Goal: Task Accomplishment & Management: Use online tool/utility

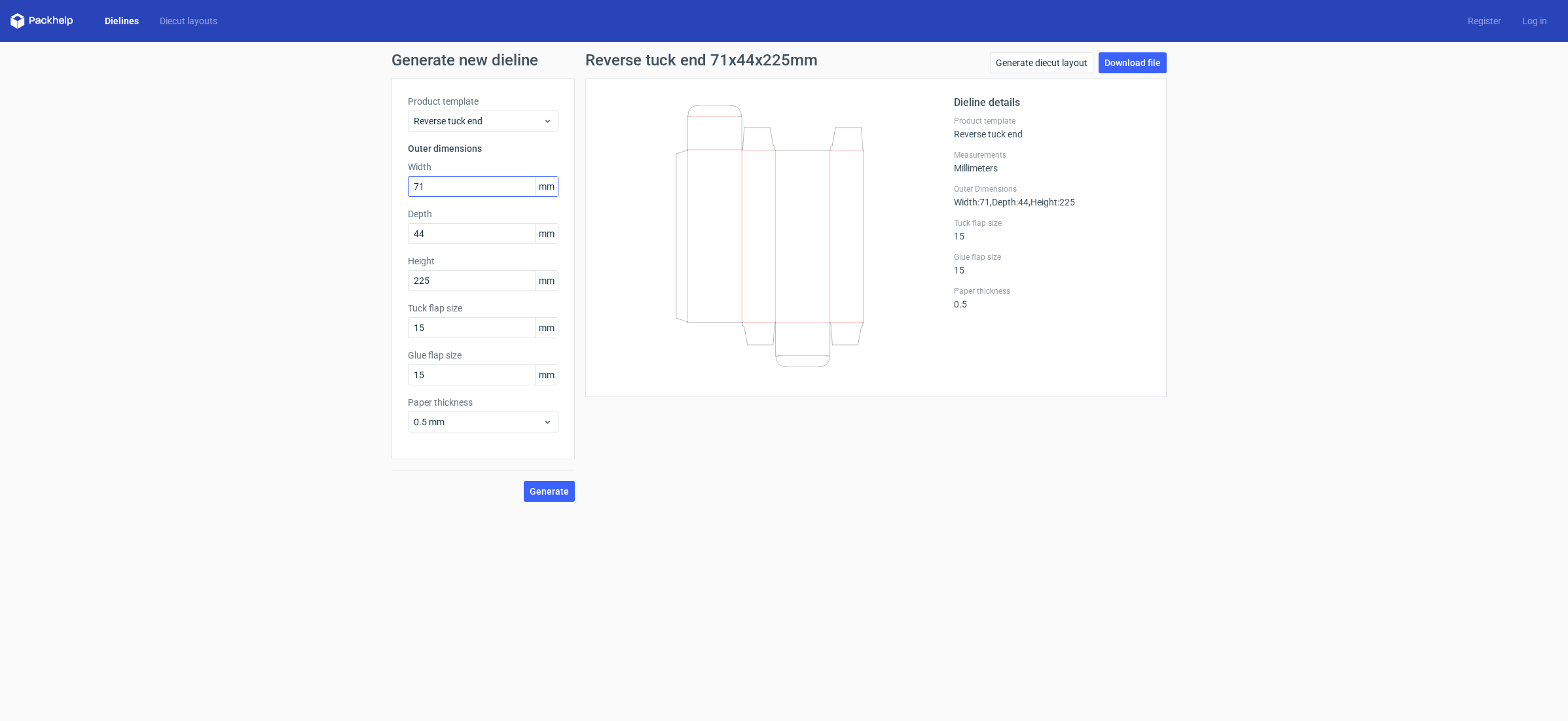
click at [447, 191] on input "71" at bounding box center [482, 187] width 151 height 21
click at [442, 282] on input "225" at bounding box center [482, 281] width 151 height 21
type input "170"
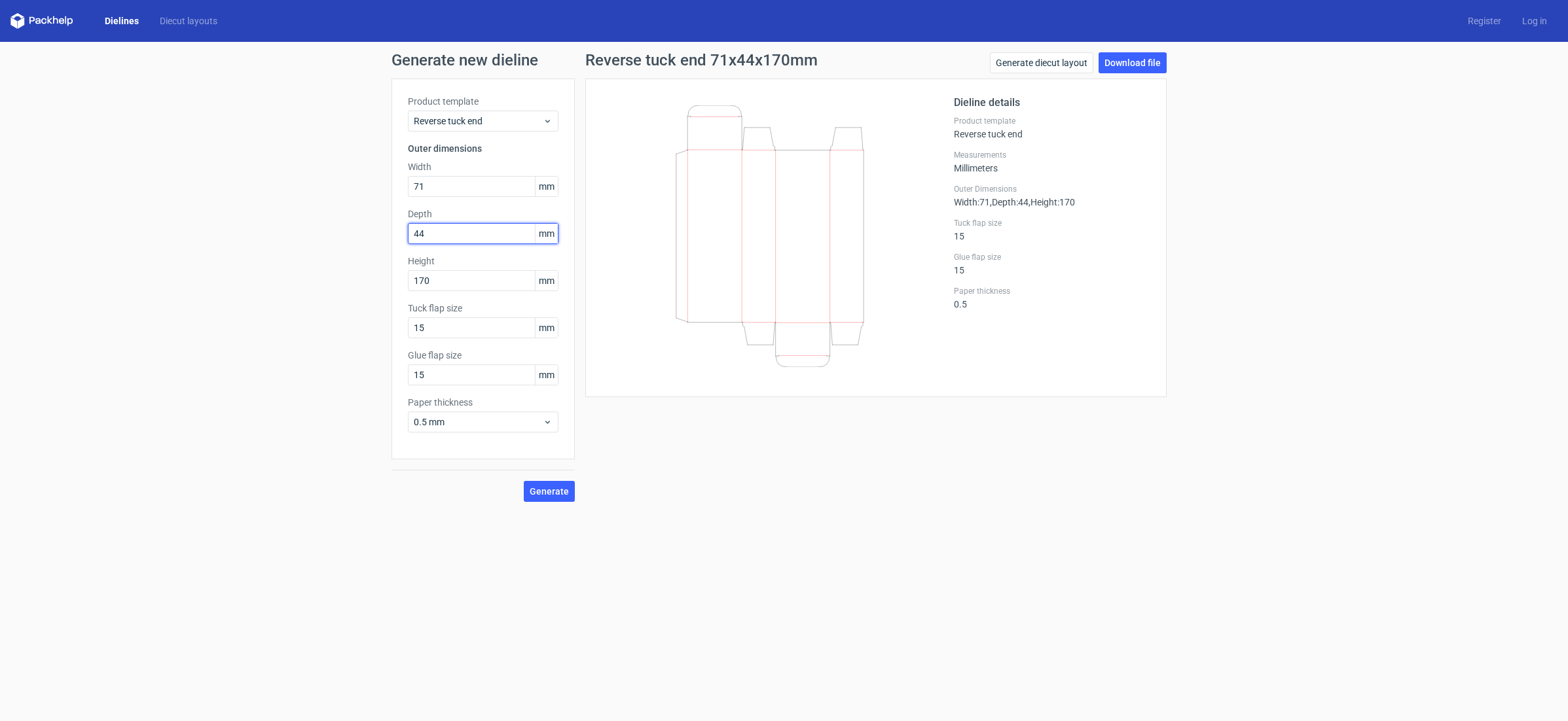
click at [446, 232] on input "44" at bounding box center [482, 234] width 151 height 21
type input "50"
click at [451, 187] on input "71" at bounding box center [482, 187] width 151 height 21
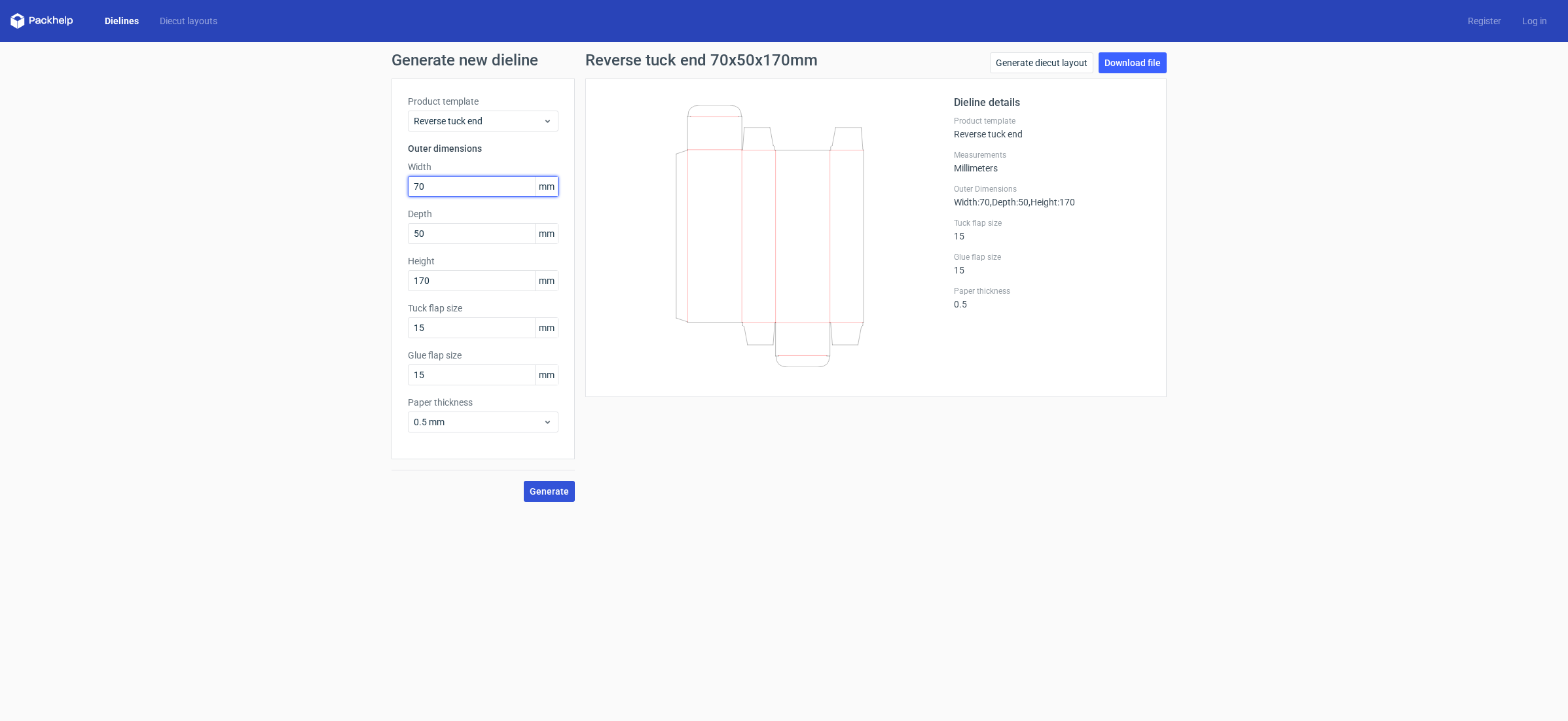
type input "70"
click at [546, 495] on span "Generate" at bounding box center [549, 492] width 39 height 10
click at [547, 495] on span "Generate" at bounding box center [549, 492] width 39 height 10
click at [1136, 63] on link "Download file" at bounding box center [1133, 63] width 68 height 21
